Goal: Information Seeking & Learning: Learn about a topic

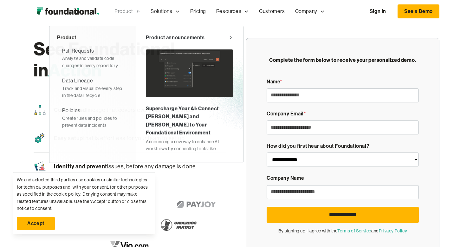
click at [129, 9] on div "Product" at bounding box center [123, 11] width 18 height 8
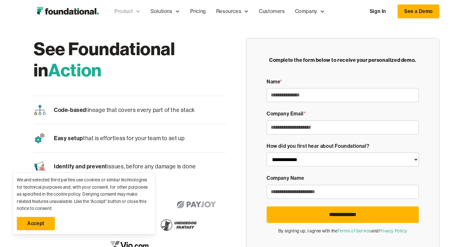
click at [126, 11] on div "Product" at bounding box center [123, 11] width 18 height 8
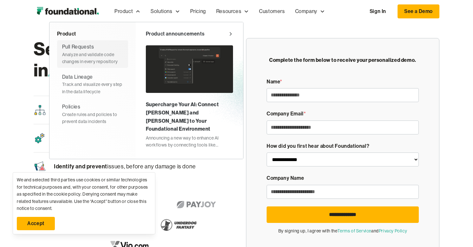
click at [95, 51] on div "Pull Requests Analyze and validate code changes in every repository" at bounding box center [92, 54] width 61 height 22
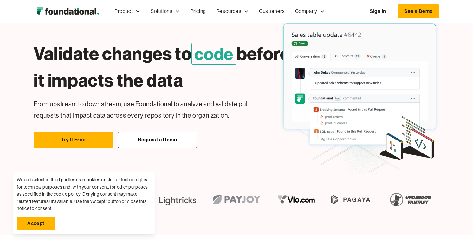
scroll to position [41, 0]
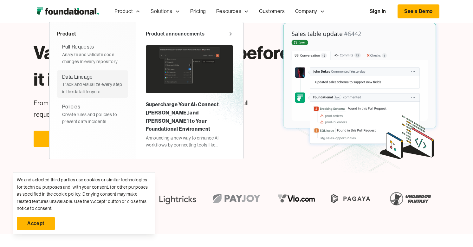
click at [84, 88] on div "Track and visualize every step in the data lifecycle" at bounding box center [92, 88] width 61 height 14
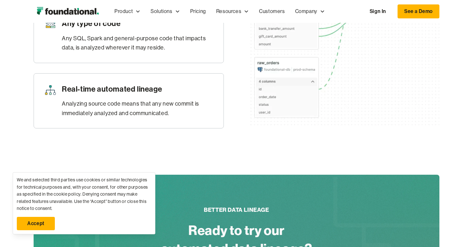
scroll to position [408, 0]
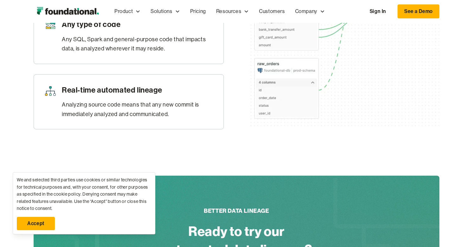
click at [38, 224] on link "Accept" at bounding box center [36, 223] width 38 height 13
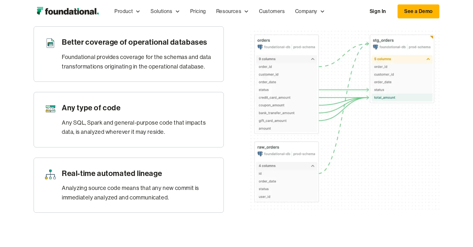
scroll to position [323, 0]
